Goal: Information Seeking & Learning: Learn about a topic

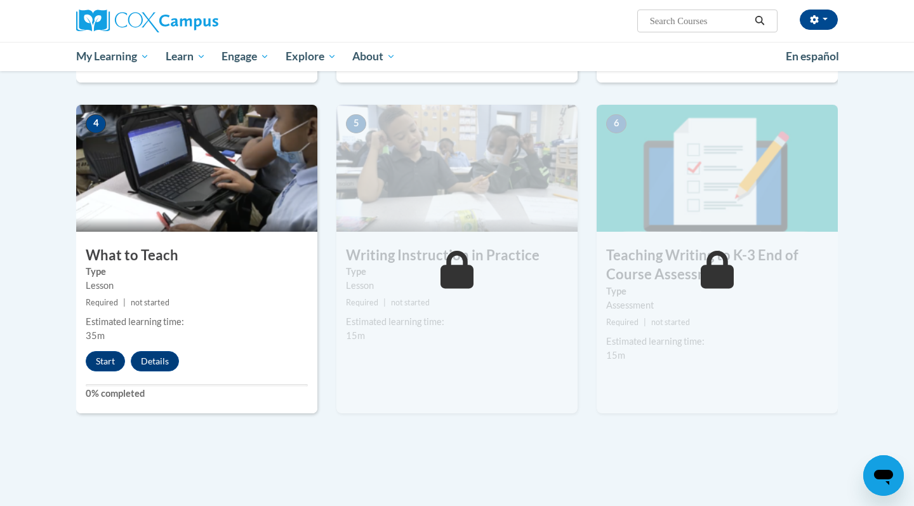
scroll to position [559, 0]
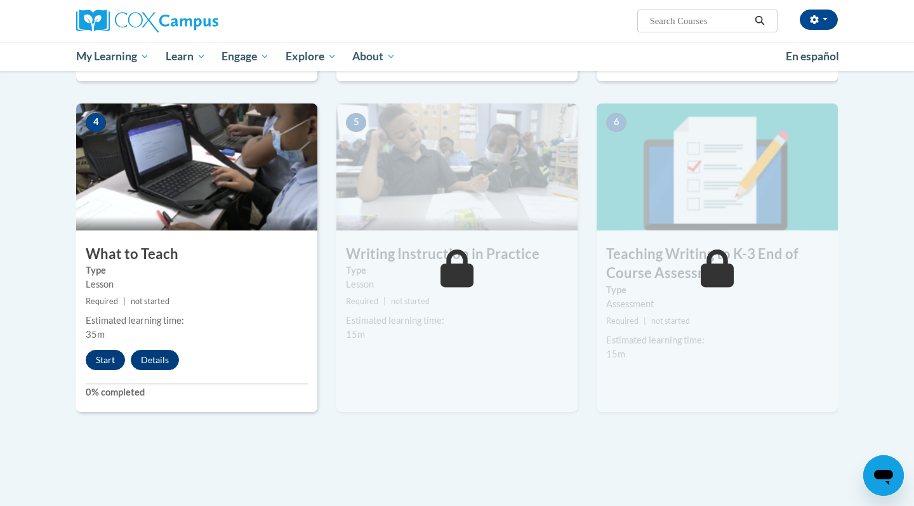
click at [101, 362] on button "Start" at bounding box center [105, 360] width 39 height 20
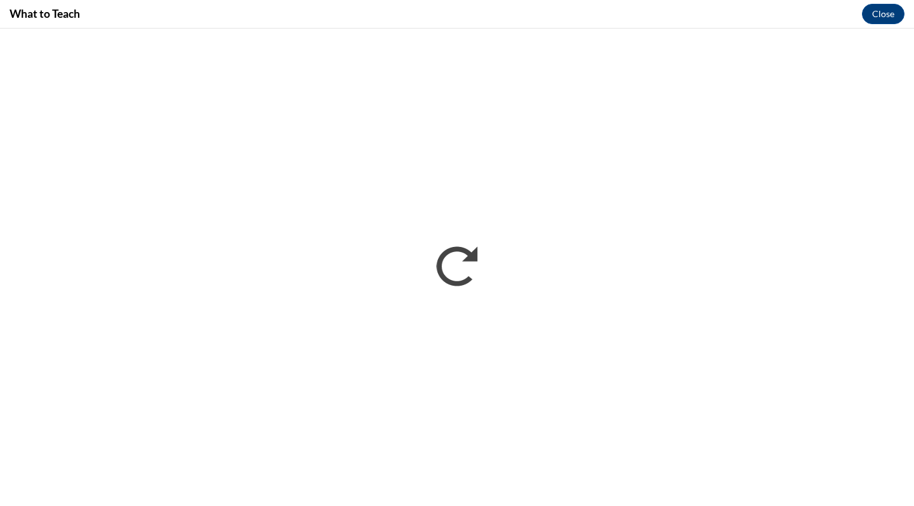
scroll to position [0, 0]
